Goal: Check status: Check status

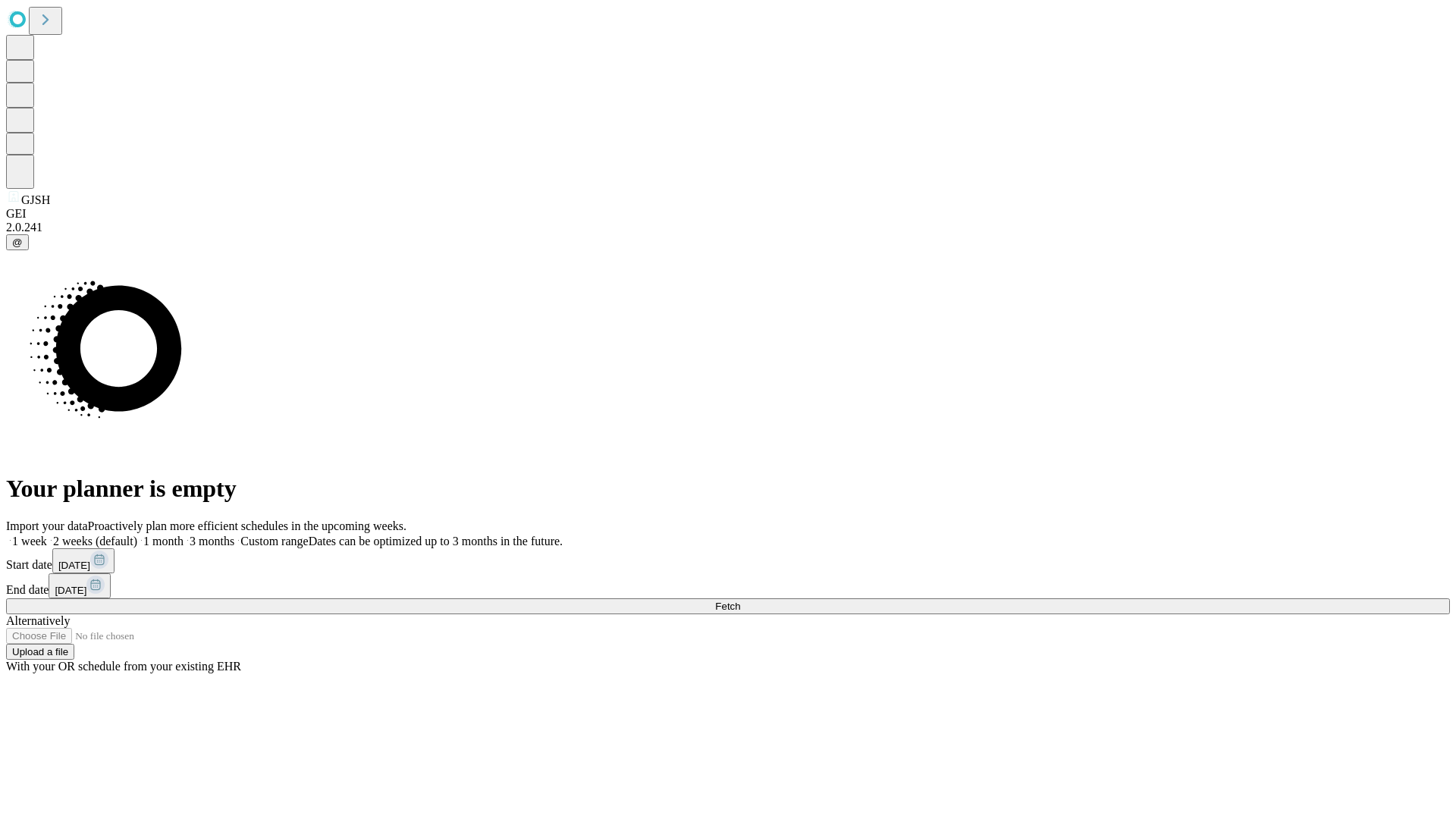
click at [740, 600] on span "Fetch" at bounding box center [727, 606] width 25 height 12
